Goal: Task Accomplishment & Management: Use online tool/utility

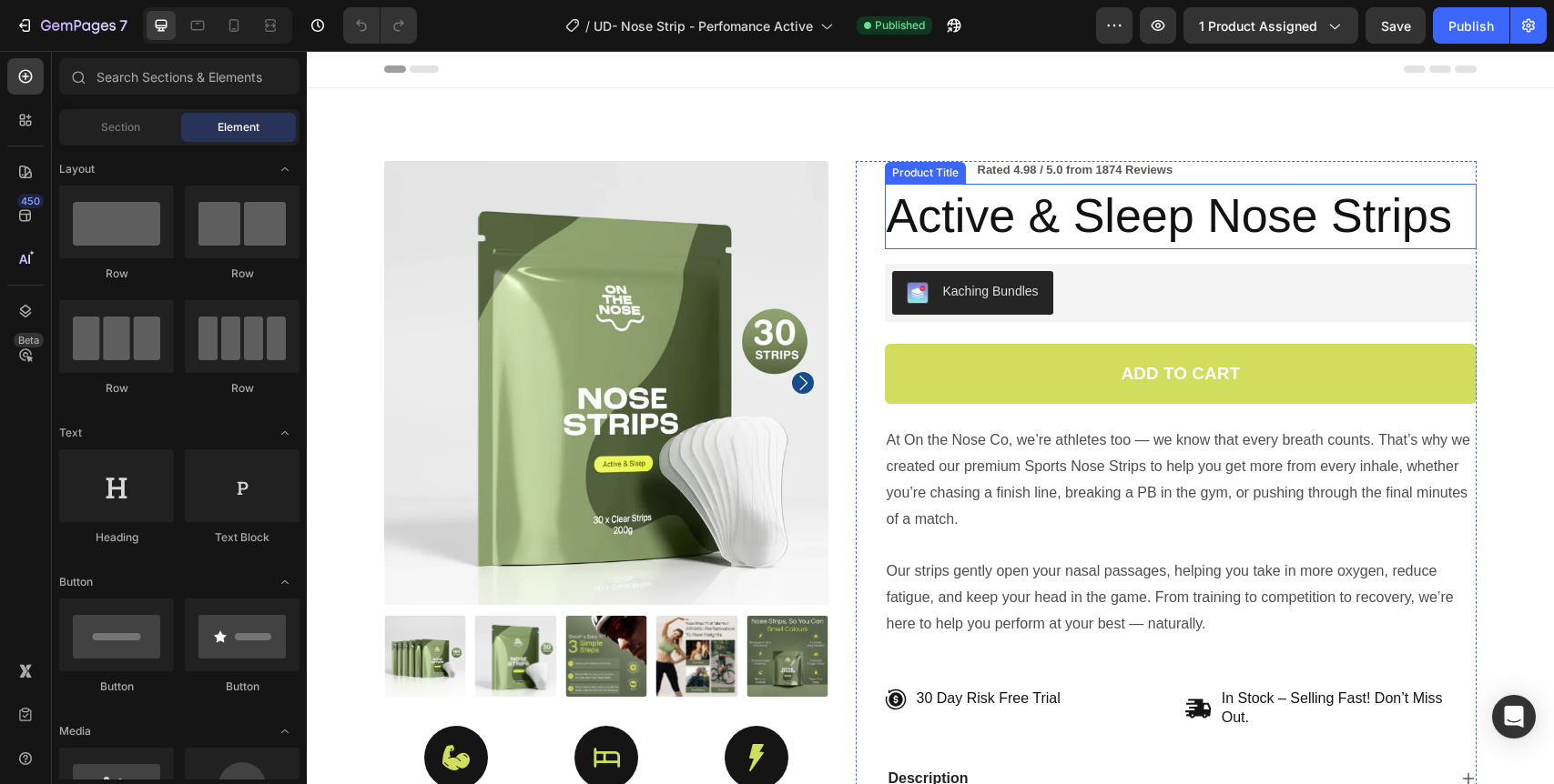
click at [1019, 218] on h1 "Active & Sleep Nose Strips" at bounding box center [1181, 216] width 593 height 65
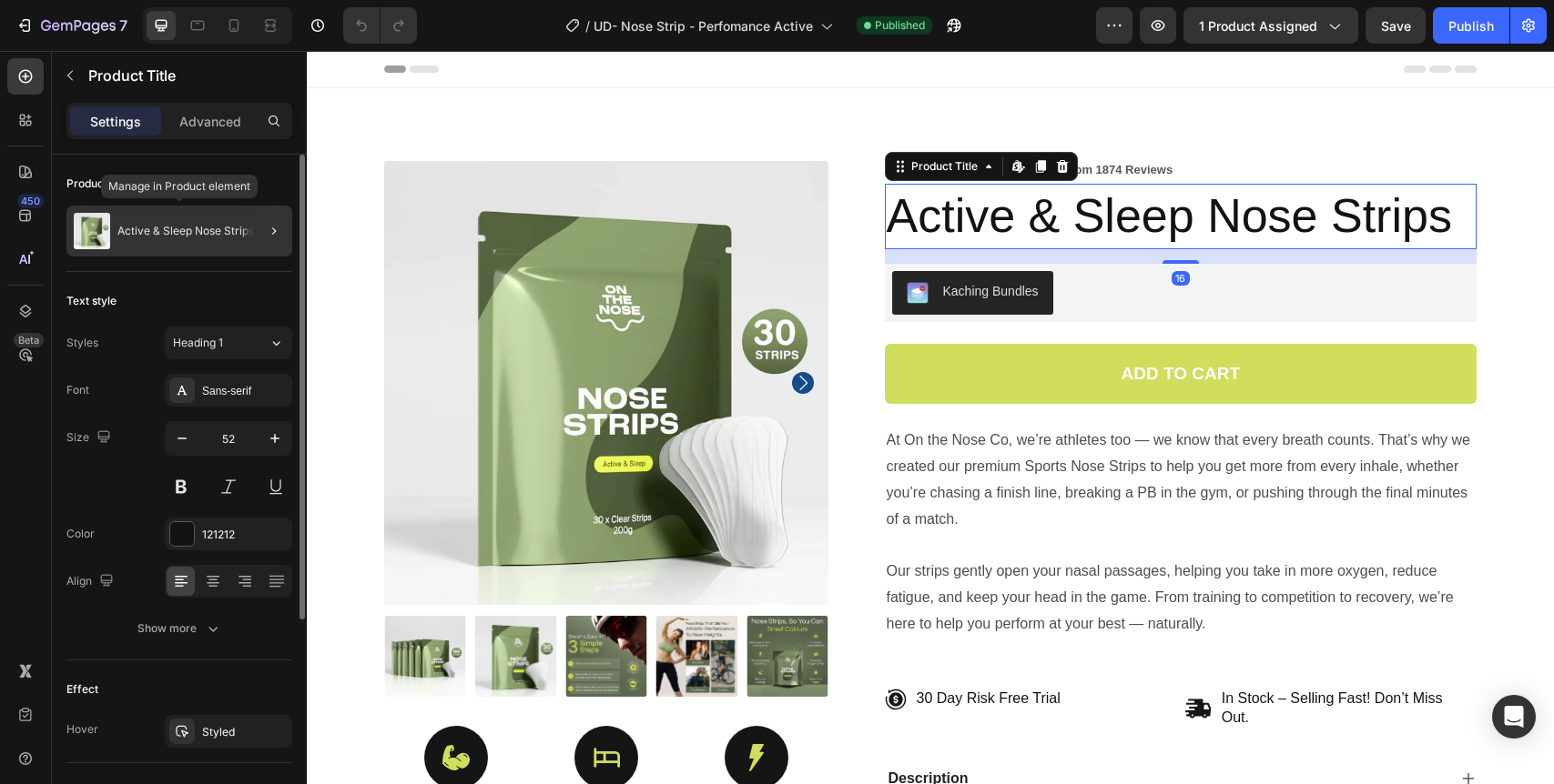
click at [137, 235] on p "Active & Sleep Nose Strips" at bounding box center [186, 231] width 137 height 12
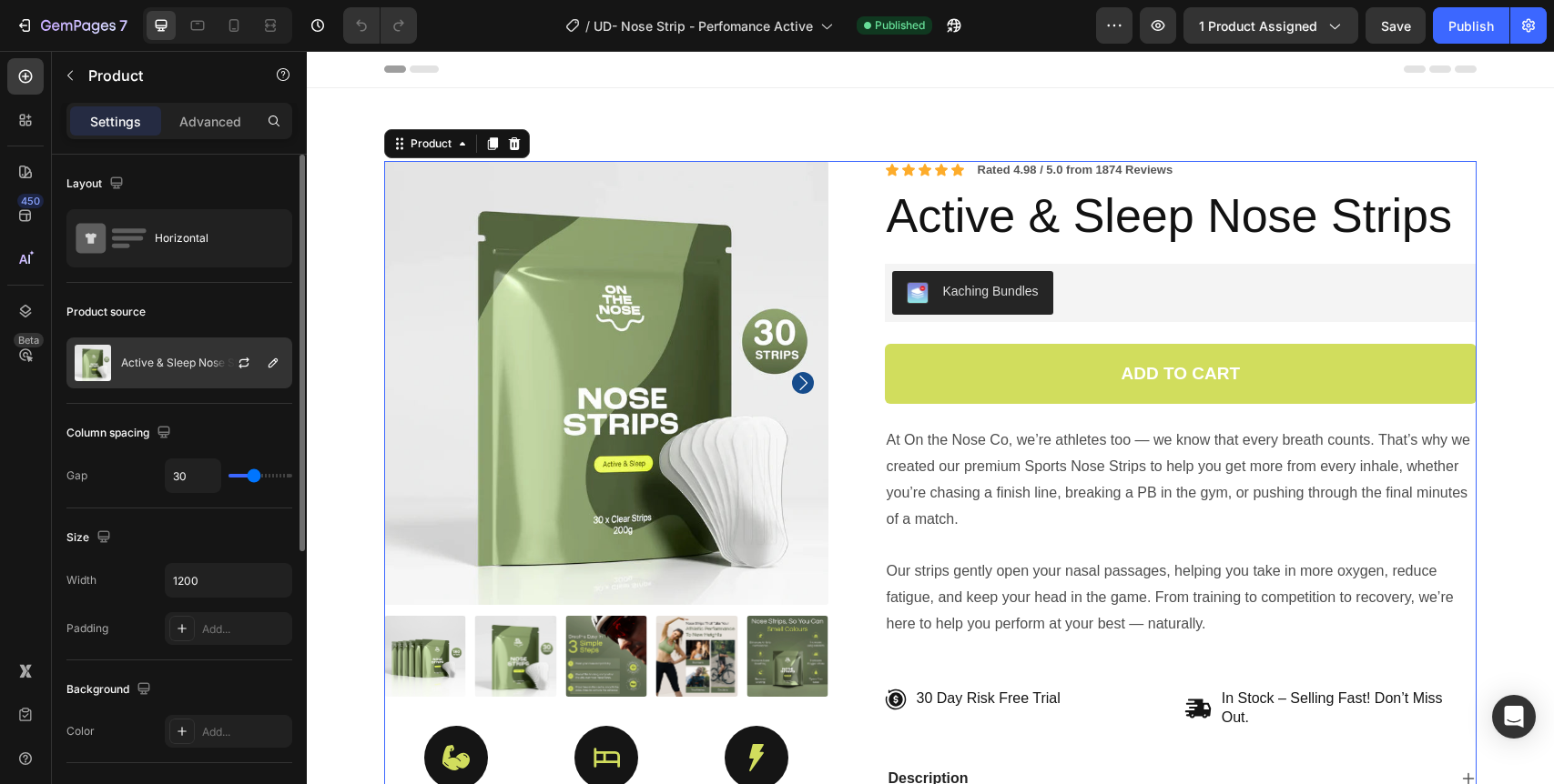
click at [221, 381] on div at bounding box center [252, 363] width 80 height 49
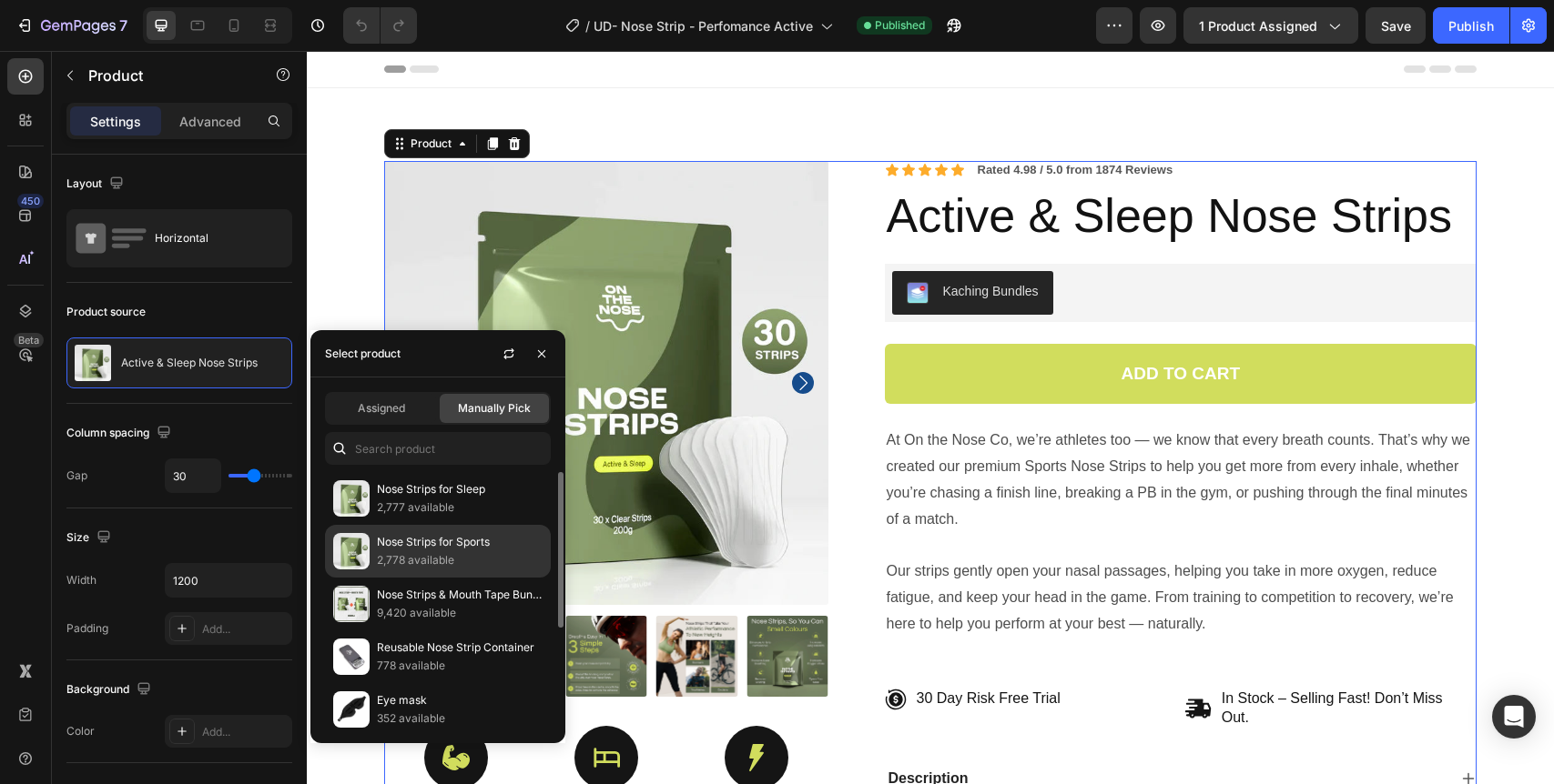
click at [472, 554] on p "2,778 available" at bounding box center [460, 560] width 166 height 18
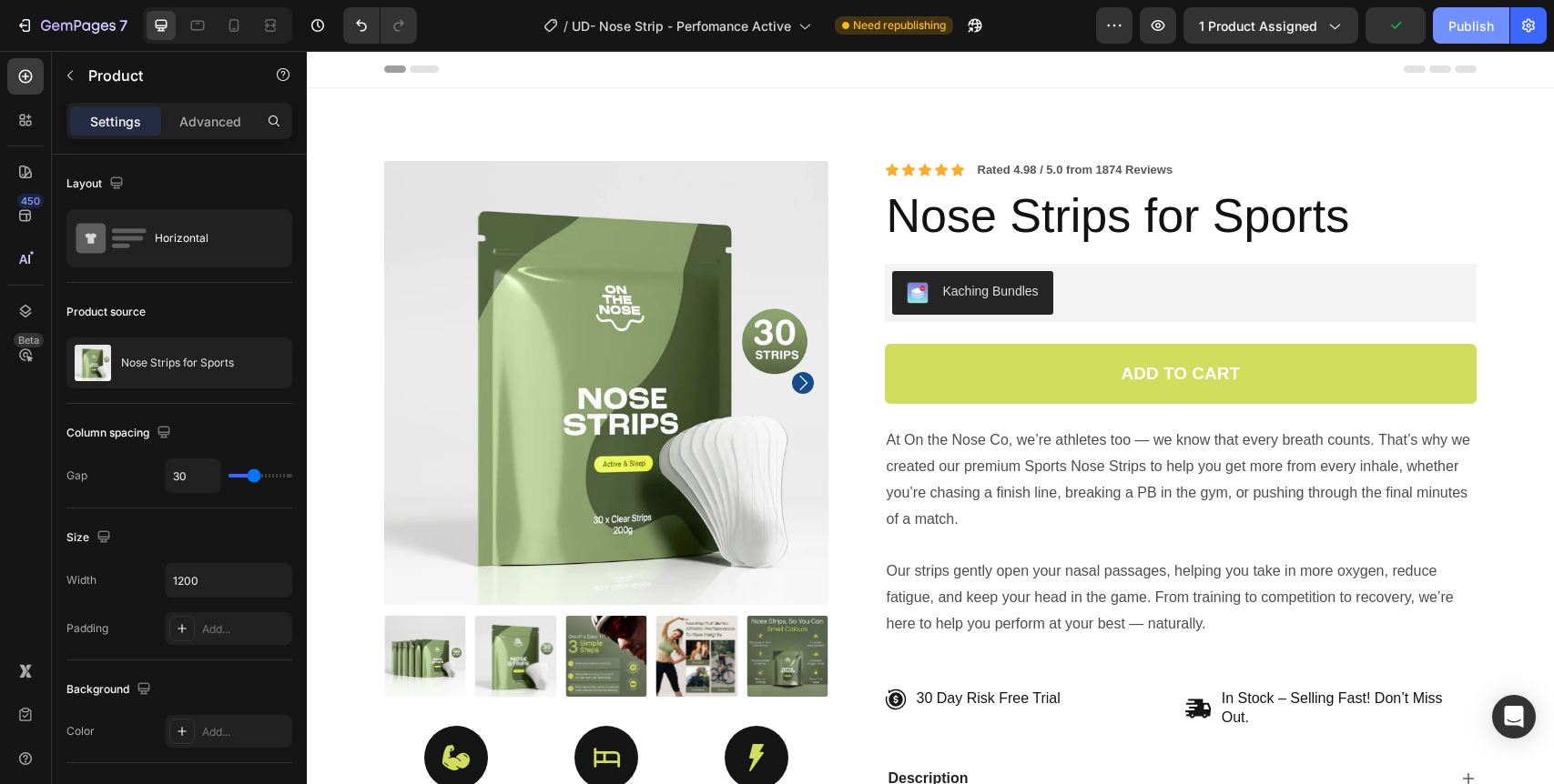
click at [1463, 20] on div "Publish" at bounding box center [1471, 26] width 46 height 19
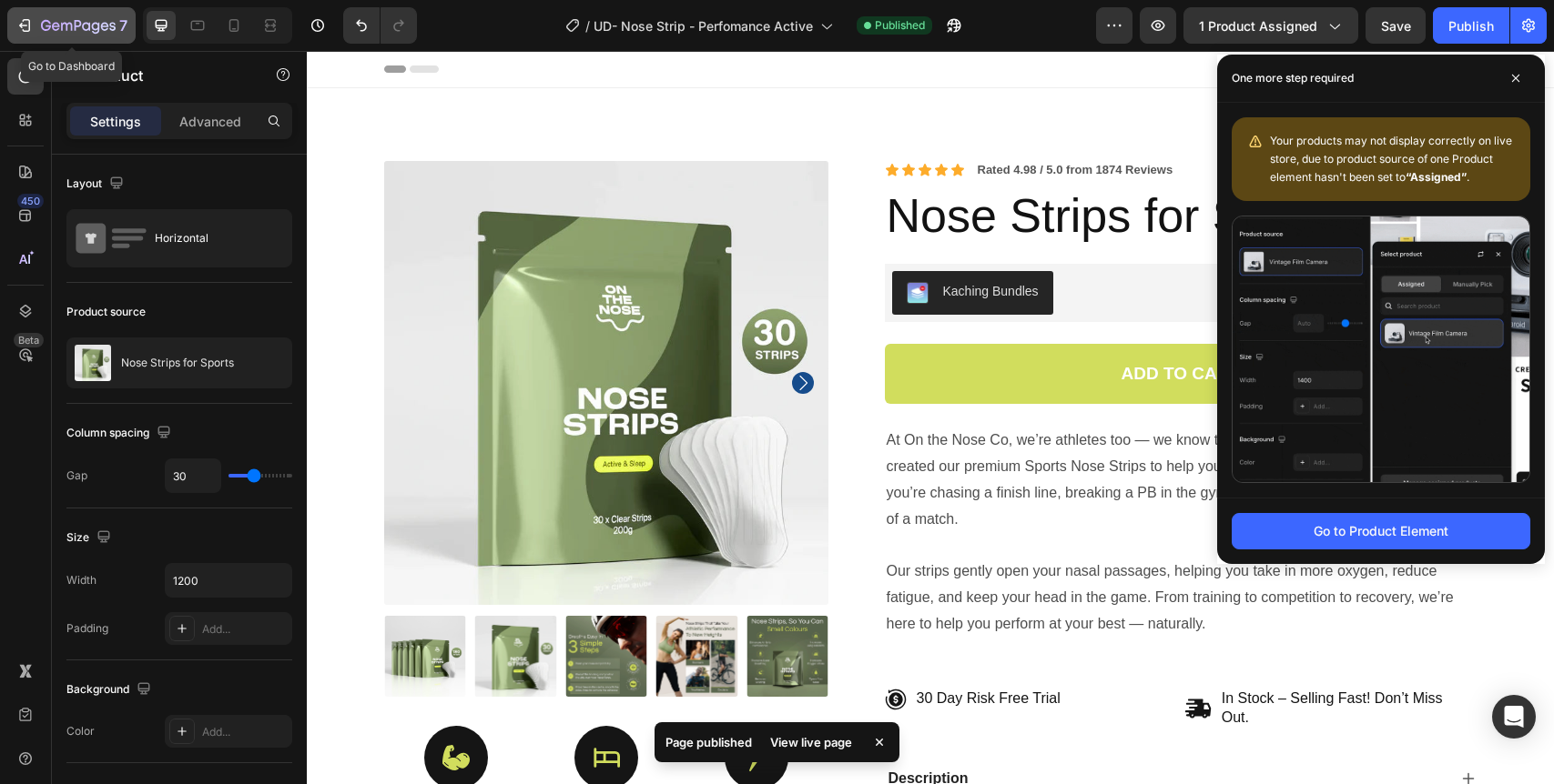
click at [36, 34] on div "7" at bounding box center [71, 25] width 112 height 22
